Goal: Information Seeking & Learning: Find specific fact

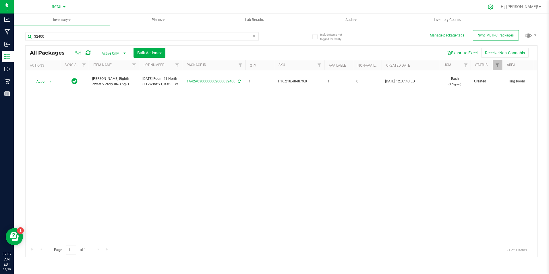
click at [494, 6] on icon at bounding box center [491, 7] width 6 height 6
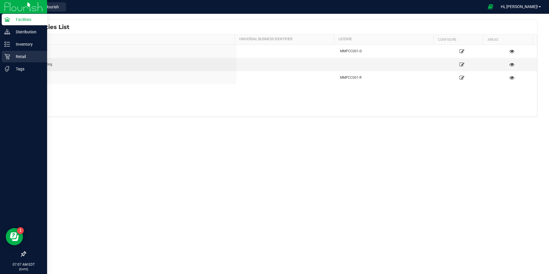
click at [22, 55] on p "Retail" at bounding box center [27, 56] width 34 height 7
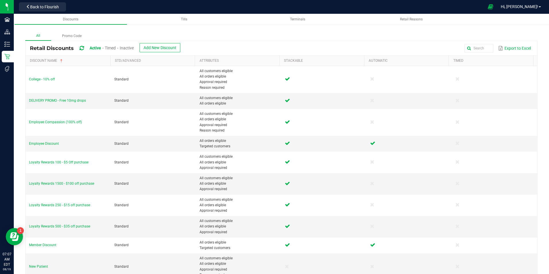
click at [252, 43] on div "Retail Discounts Active Timed Inactive Add New Discount Export to Excel" at bounding box center [282, 48] width 512 height 14
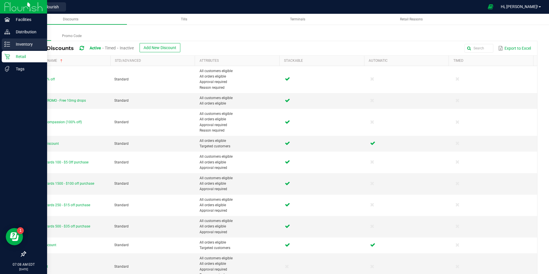
click at [5, 48] on div "Inventory" at bounding box center [24, 43] width 45 height 11
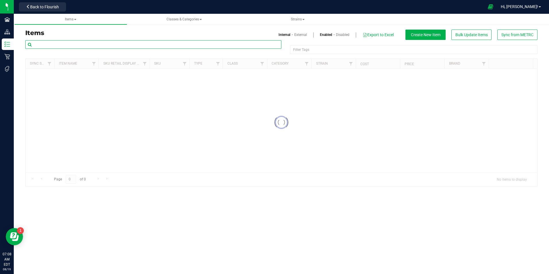
drag, startPoint x: 37, startPoint y: 48, endPoint x: 85, endPoint y: 48, distance: 47.7
click at [86, 48] on input "text" at bounding box center [153, 44] width 256 height 9
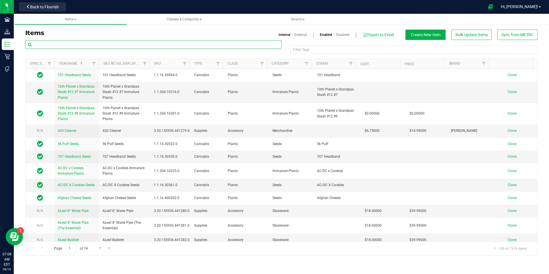
paste input "1.17.44194.347547.0"
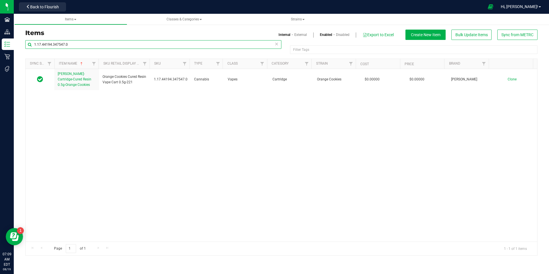
type input "1.17.44194.347547.0"
